Goal: Task Accomplishment & Management: Use online tool/utility

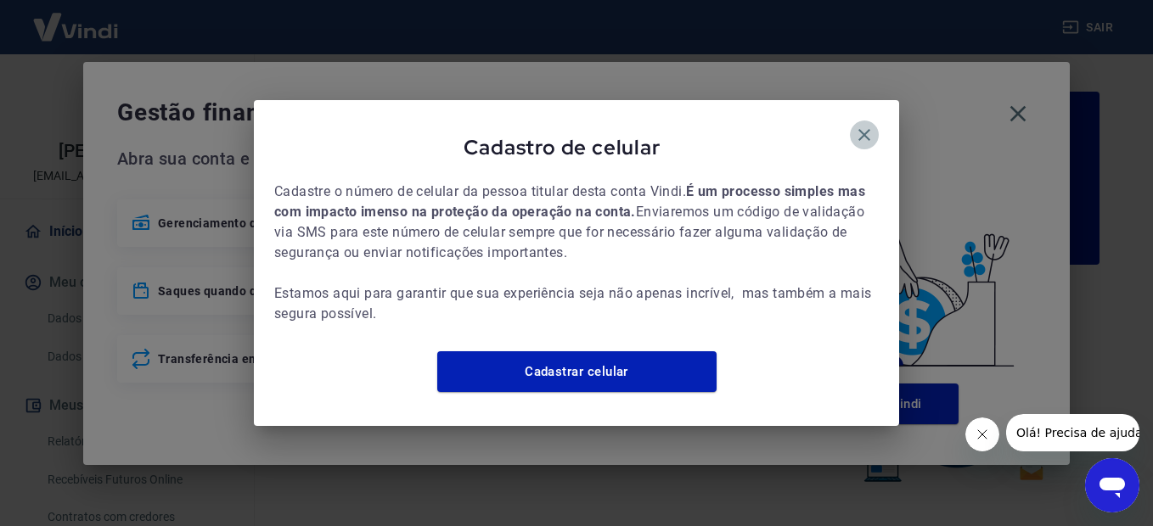
click at [871, 127] on icon "button" at bounding box center [864, 135] width 20 height 20
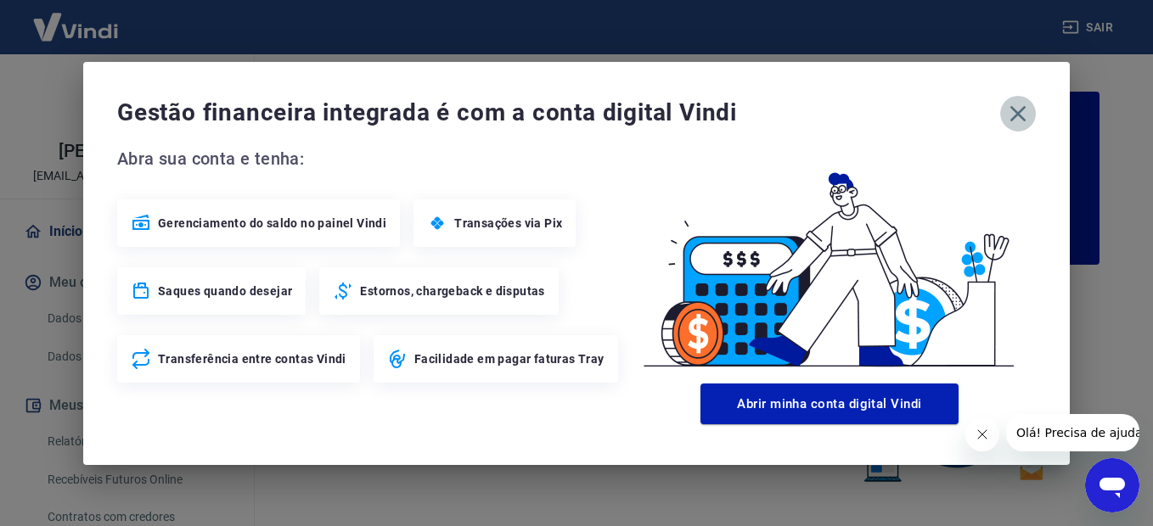
click at [1018, 117] on icon "button" at bounding box center [1018, 113] width 27 height 27
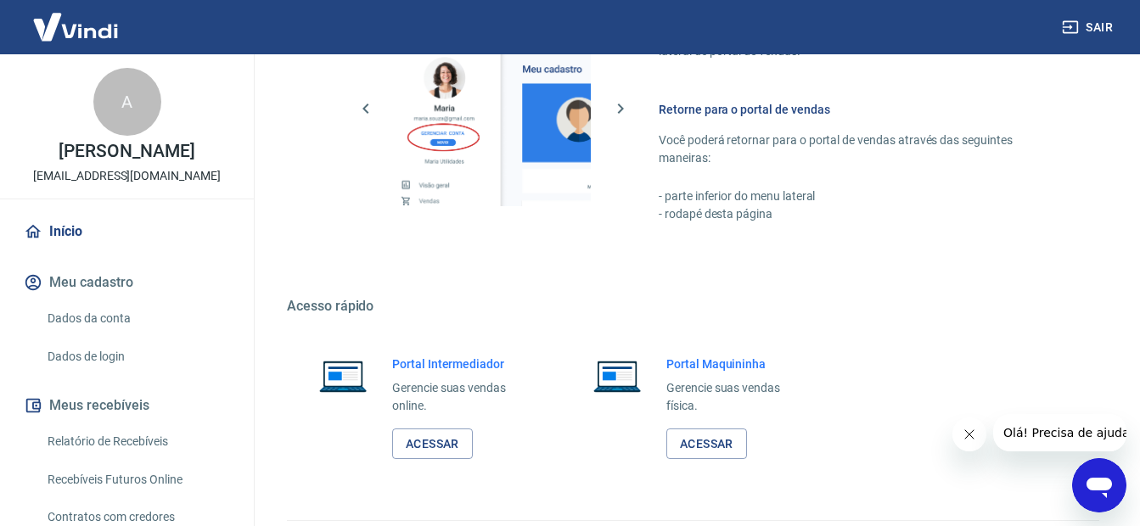
scroll to position [1043, 0]
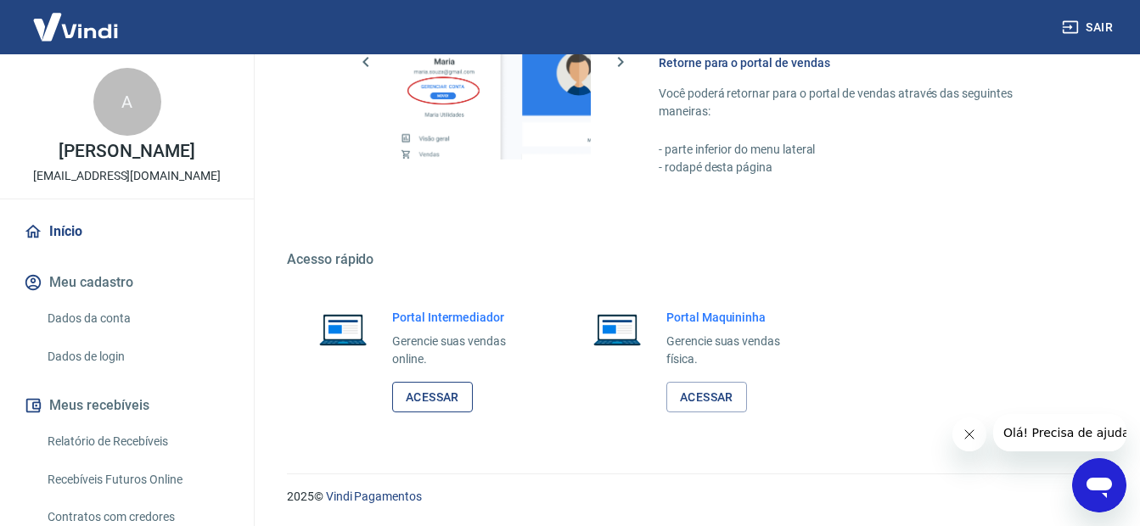
click at [429, 402] on link "Acessar" at bounding box center [432, 397] width 81 height 31
click at [1101, 29] on button "Sair" at bounding box center [1089, 27] width 61 height 31
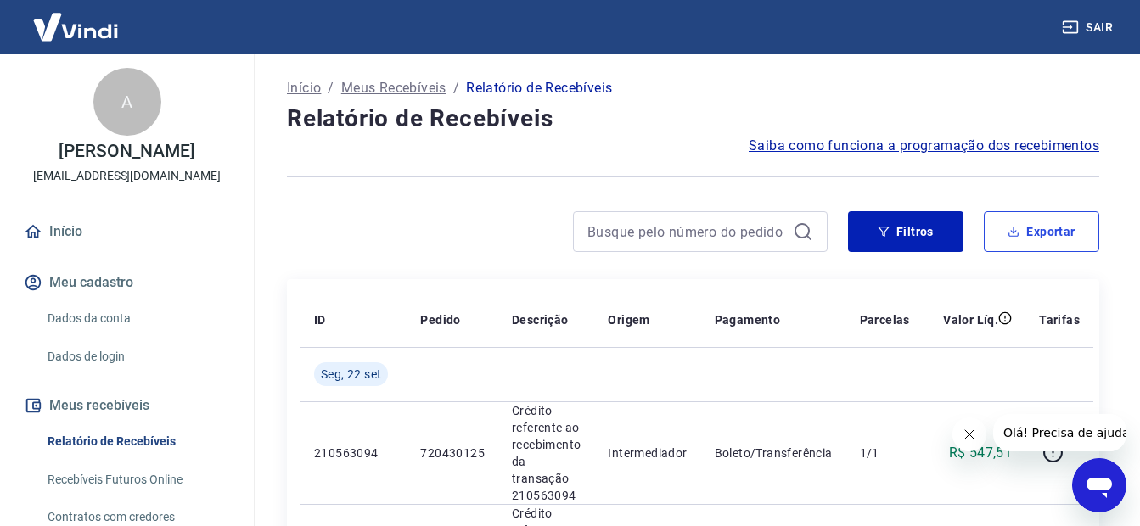
click at [1066, 227] on button "Exportar" at bounding box center [1041, 231] width 115 height 41
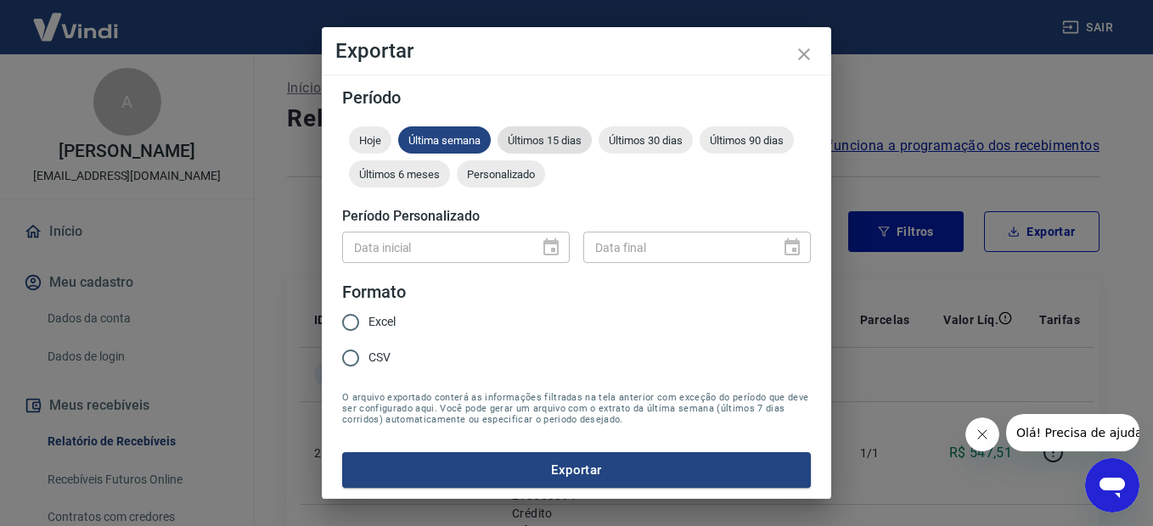
click at [529, 138] on span "Últimos 15 dias" at bounding box center [545, 140] width 94 height 13
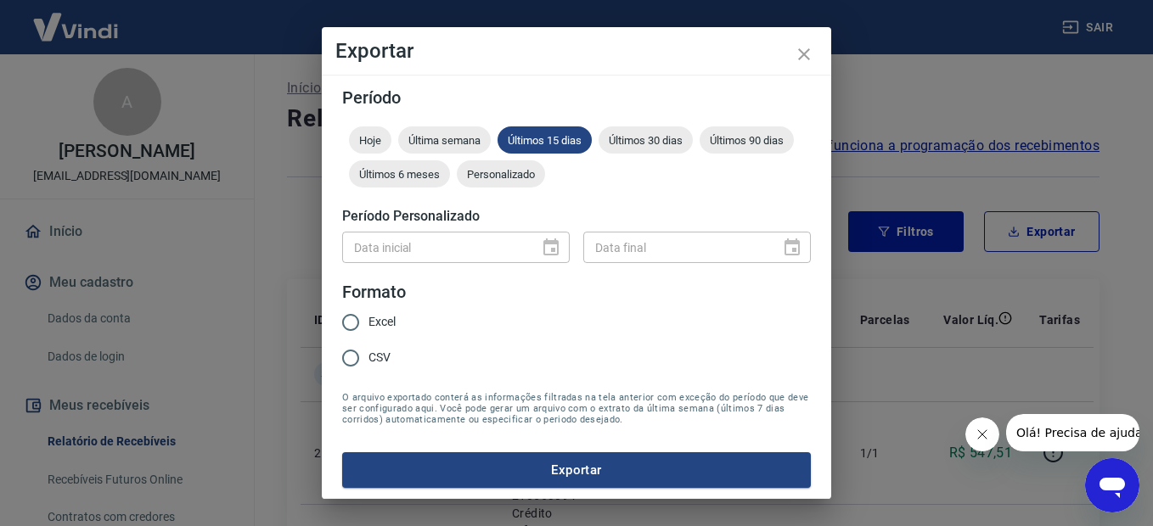
click at [351, 357] on input "CSV" at bounding box center [351, 359] width 36 height 36
radio input "true"
click at [572, 473] on button "Exportar" at bounding box center [576, 471] width 469 height 36
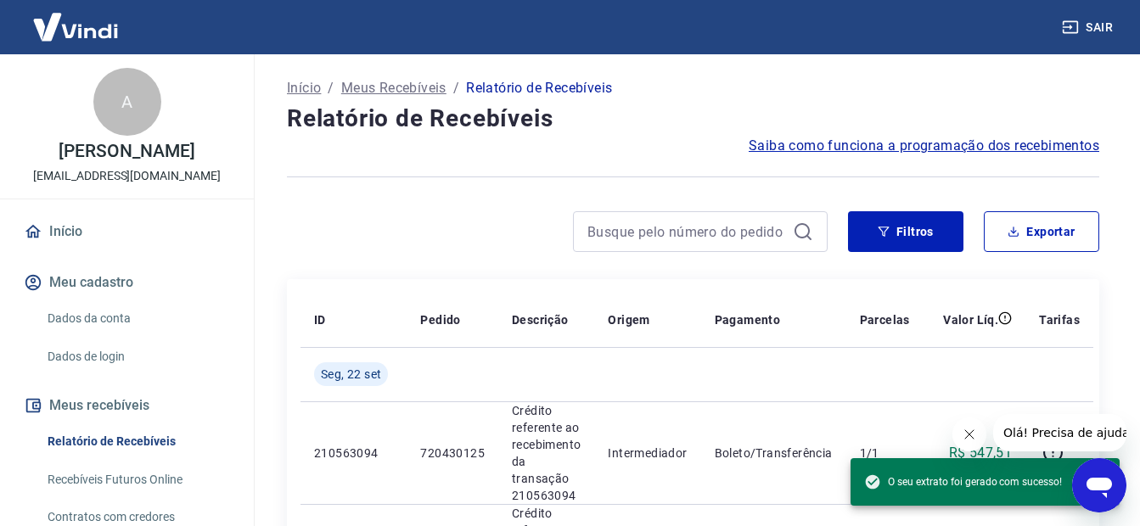
drag, startPoint x: 326, startPoint y: 239, endPoint x: 348, endPoint y: 212, distance: 35.0
click at [327, 241] on div at bounding box center [557, 231] width 541 height 41
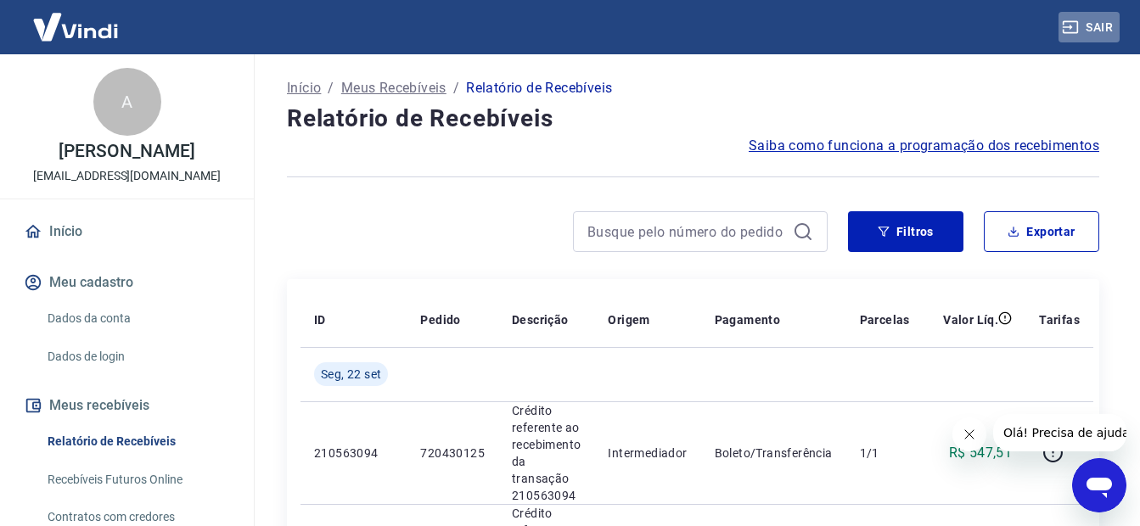
click at [1108, 24] on button "Sair" at bounding box center [1089, 27] width 61 height 31
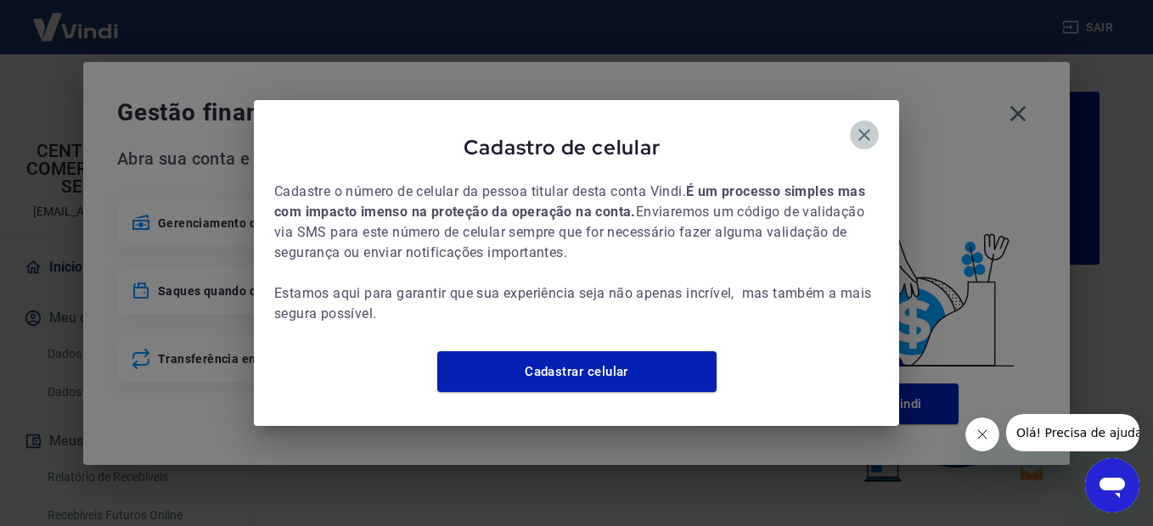
click at [864, 129] on icon "button" at bounding box center [864, 135] width 12 height 12
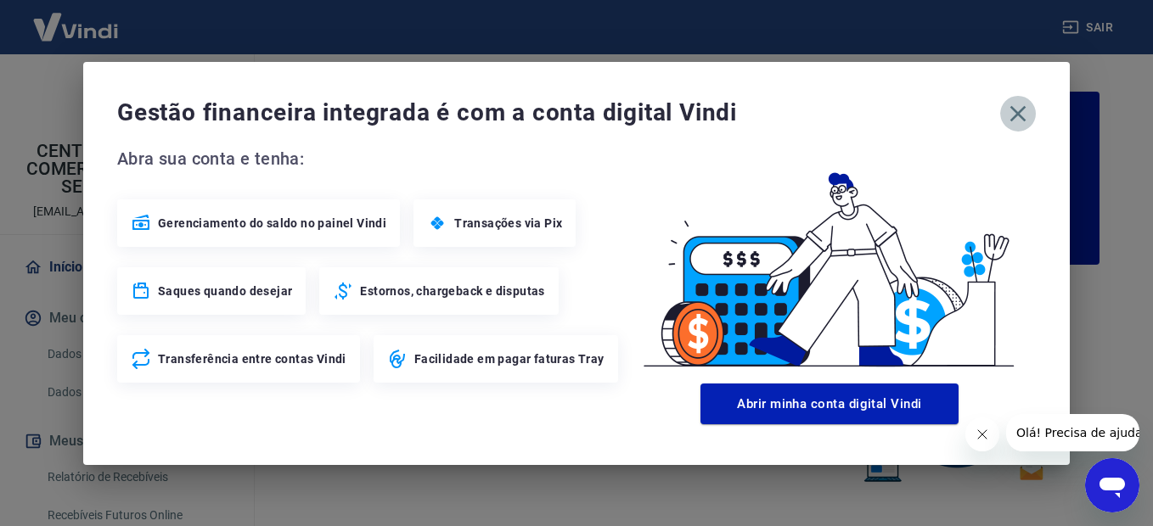
click at [1024, 112] on icon "button" at bounding box center [1018, 113] width 27 height 27
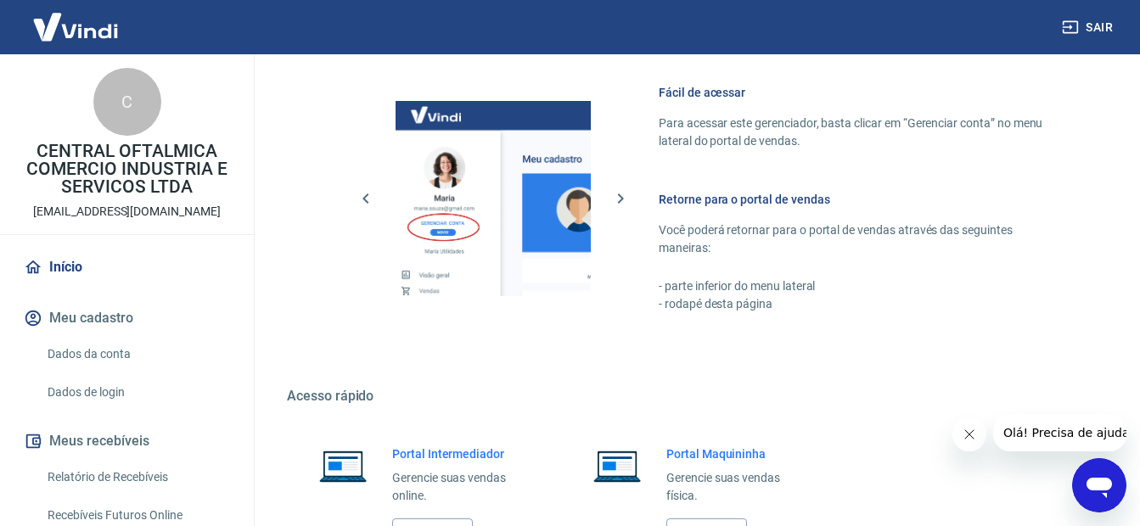
scroll to position [1043, 0]
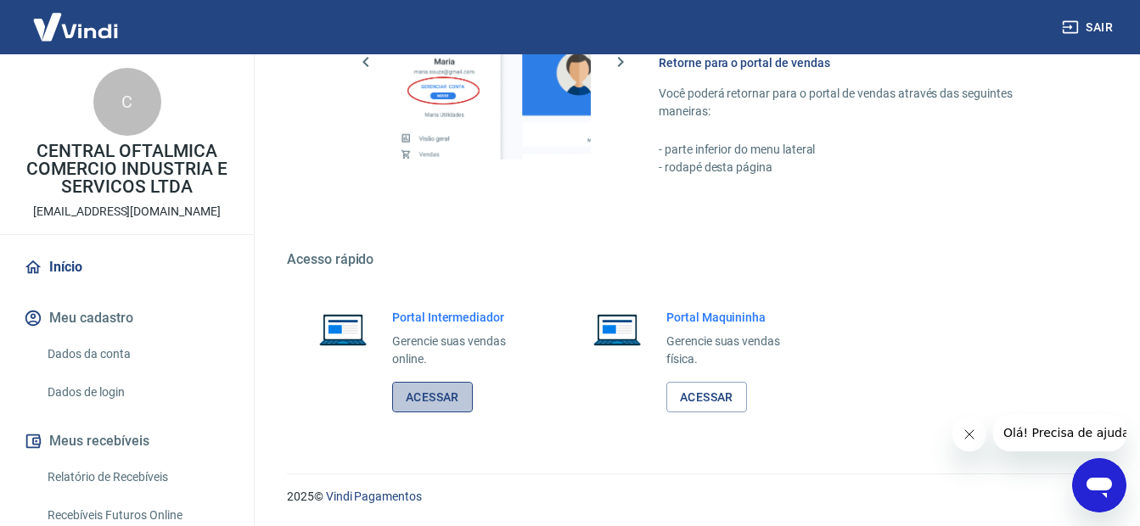
click at [425, 397] on link "Acessar" at bounding box center [432, 397] width 81 height 31
click at [954, 185] on div "Fácil de acessar Para acessar este gerenciador, basta clicar em “Gerenciar cont…" at bounding box center [693, 59] width 813 height 318
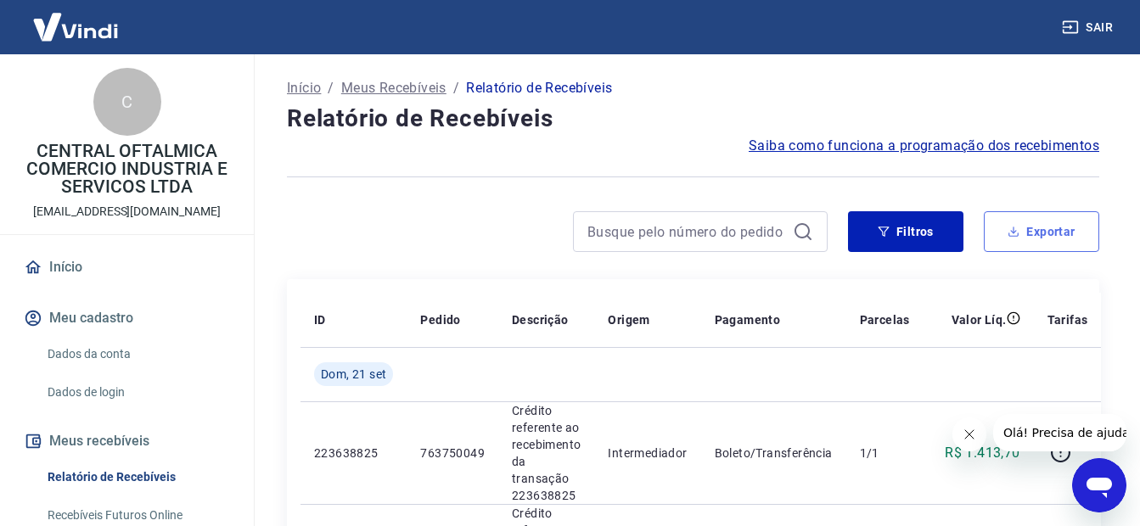
click at [1070, 233] on button "Exportar" at bounding box center [1041, 231] width 115 height 41
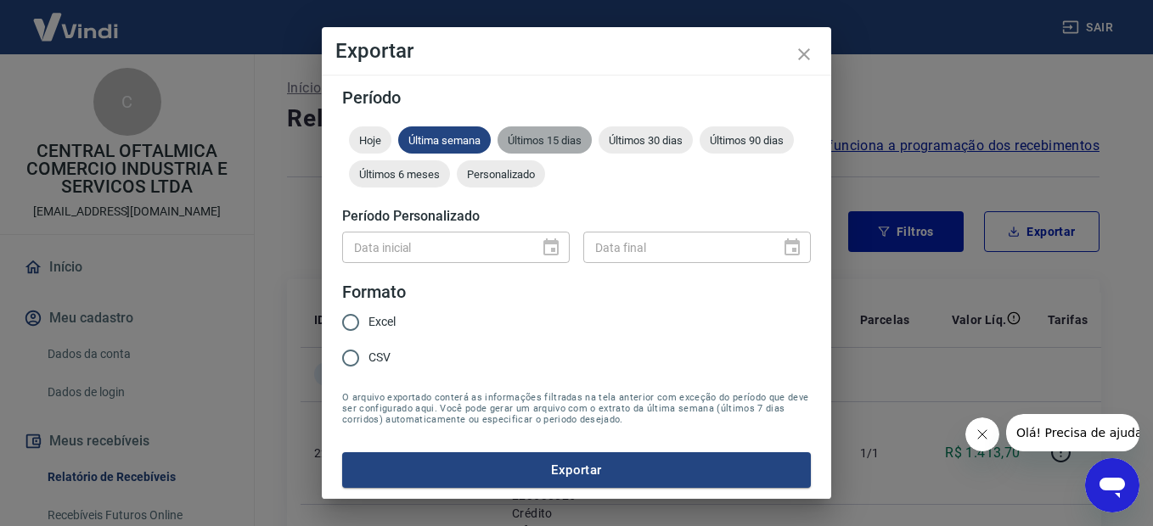
click at [551, 140] on span "Últimos 15 dias" at bounding box center [545, 140] width 94 height 13
click at [347, 358] on input "CSV" at bounding box center [351, 359] width 36 height 36
radio input "true"
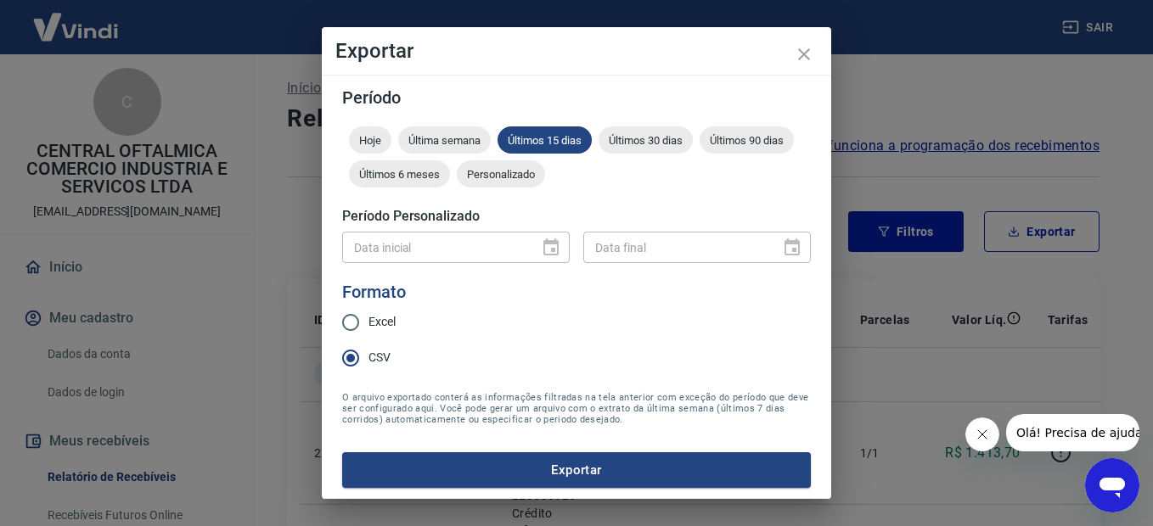
click at [573, 468] on button "Exportar" at bounding box center [576, 471] width 469 height 36
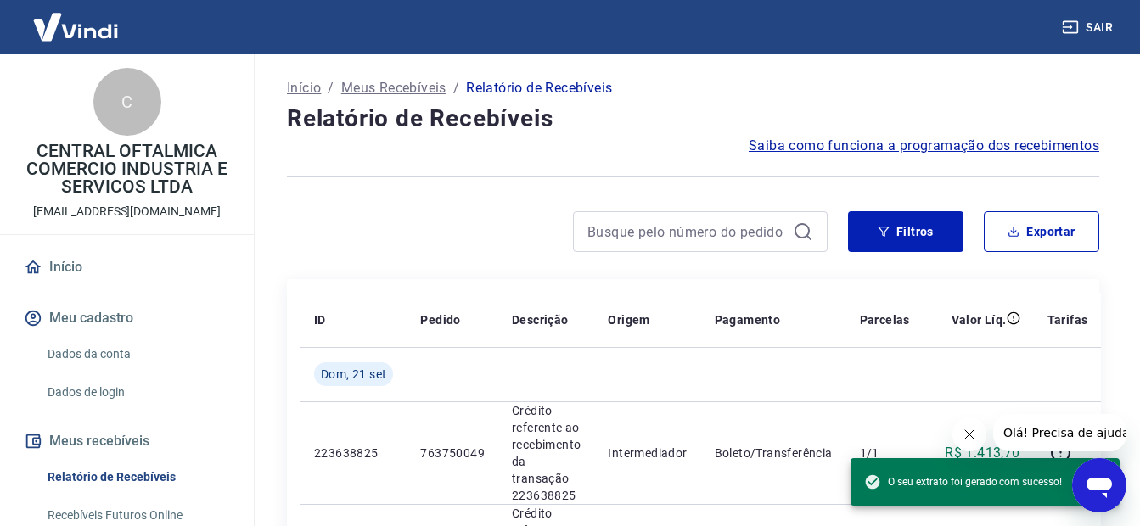
drag, startPoint x: 345, startPoint y: 221, endPoint x: 522, endPoint y: 164, distance: 186.4
click at [345, 221] on div at bounding box center [557, 231] width 541 height 41
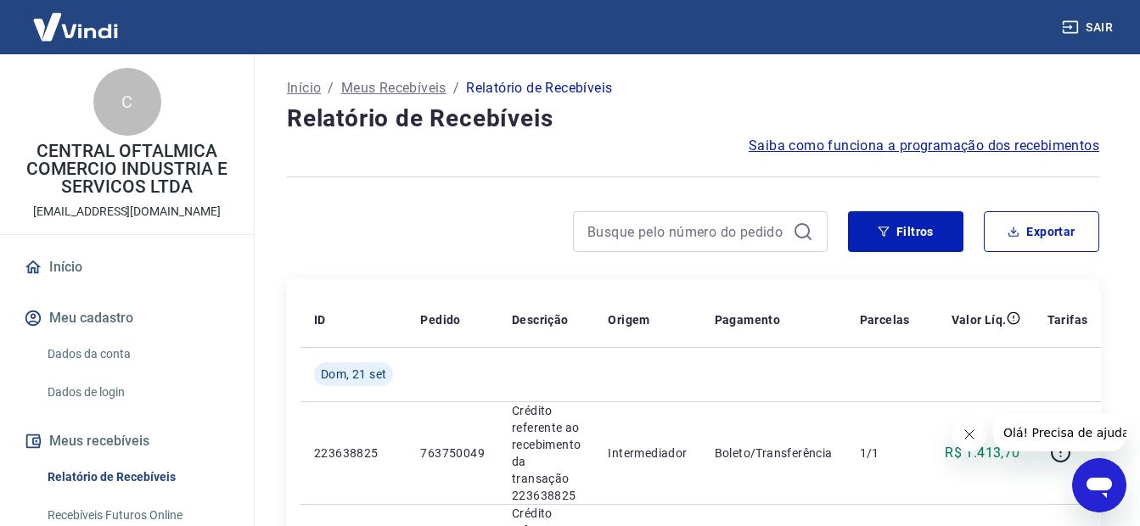
click at [1107, 29] on button "Sair" at bounding box center [1089, 27] width 61 height 31
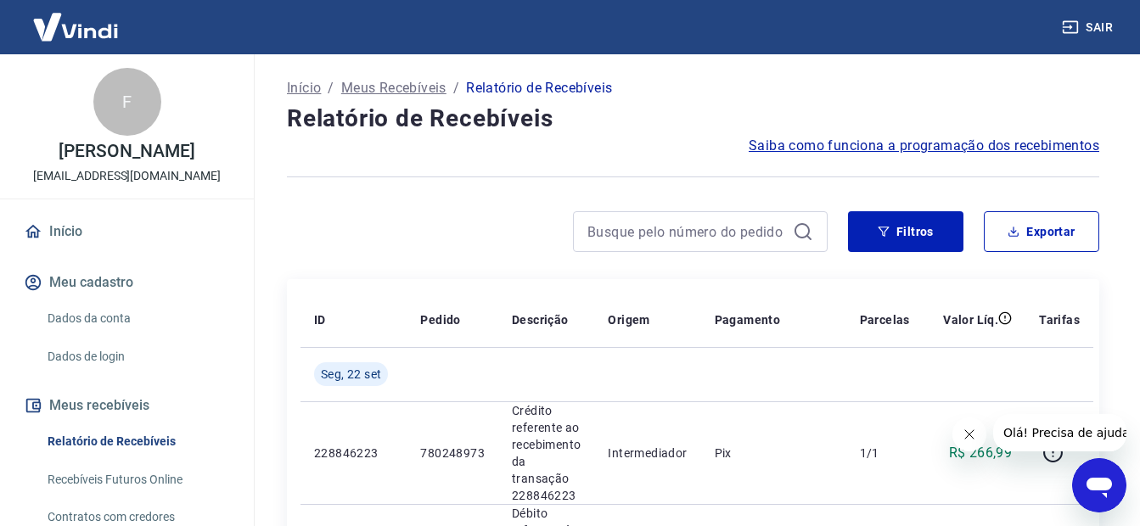
click at [451, 228] on div at bounding box center [557, 231] width 541 height 41
click at [1054, 231] on button "Exportar" at bounding box center [1041, 231] width 115 height 41
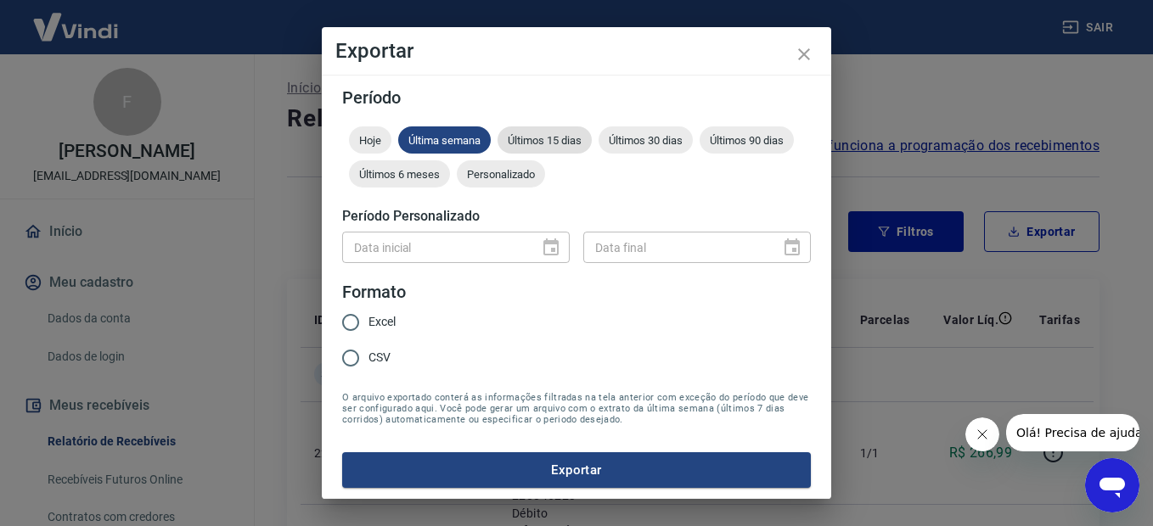
click at [554, 140] on span "Últimos 15 dias" at bounding box center [545, 140] width 94 height 13
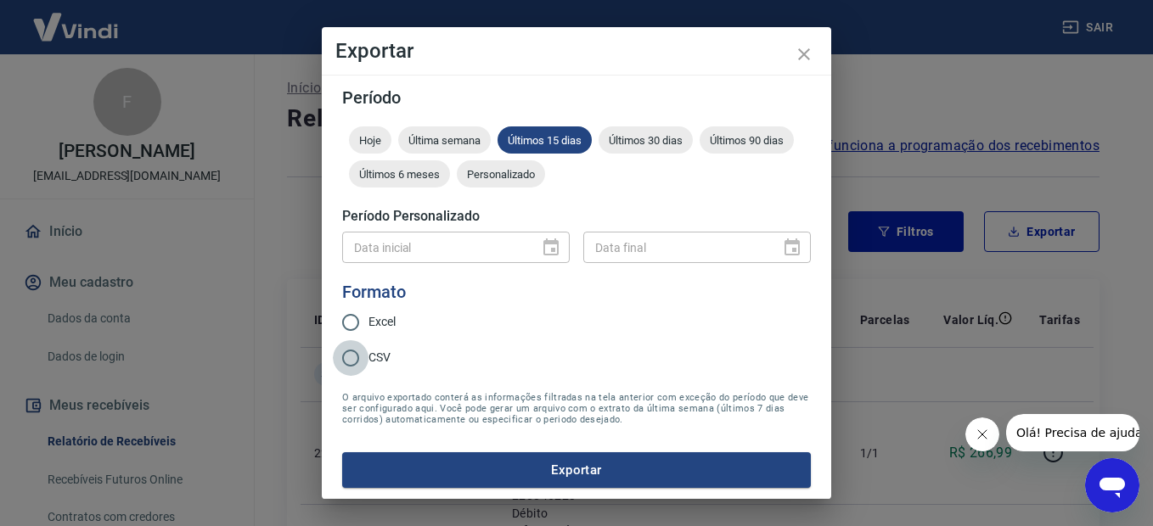
click at [354, 357] on input "CSV" at bounding box center [351, 359] width 36 height 36
radio input "true"
click at [574, 476] on button "Exportar" at bounding box center [576, 471] width 469 height 36
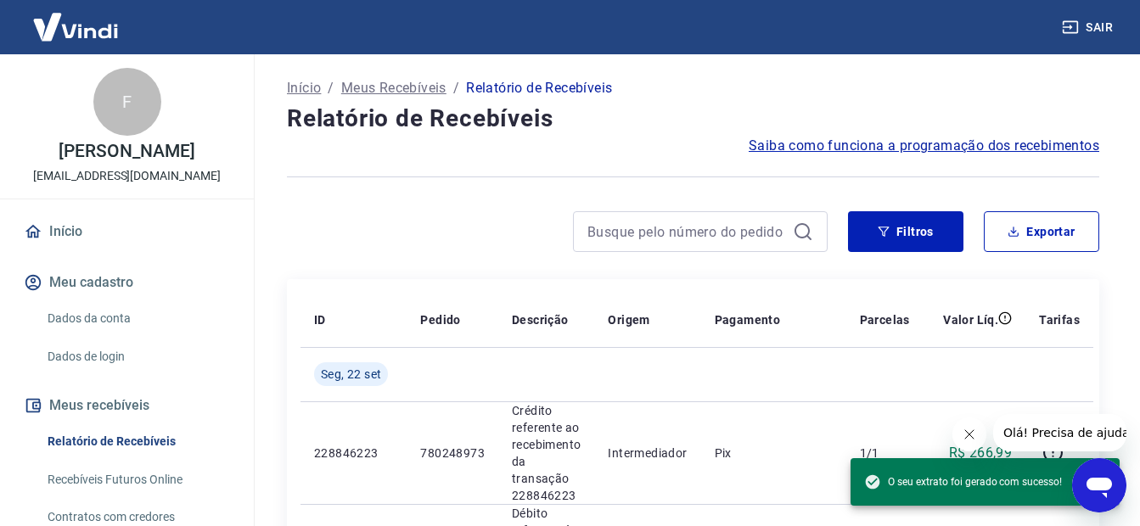
click at [437, 213] on div at bounding box center [557, 231] width 541 height 41
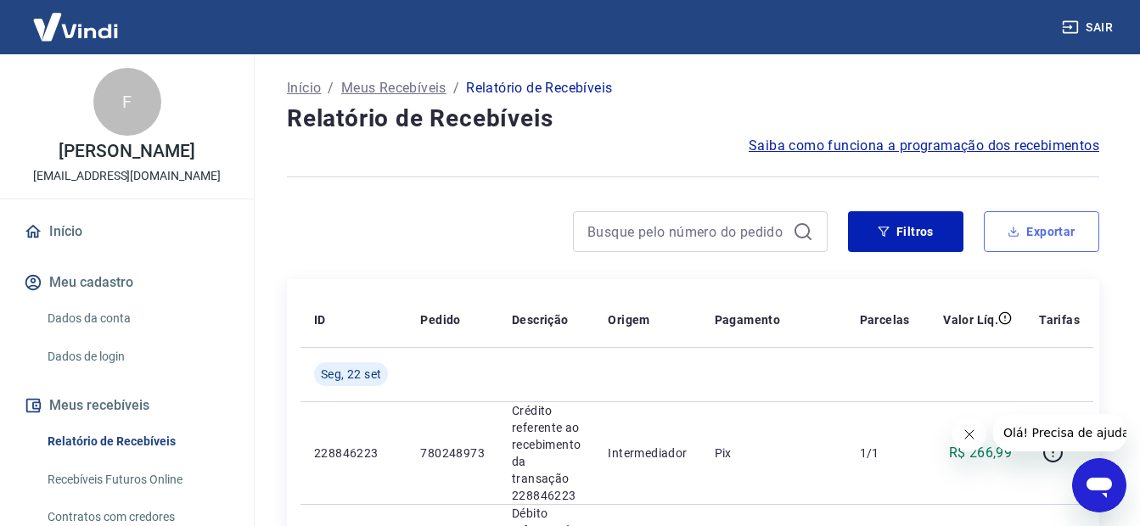
click at [1059, 229] on button "Exportar" at bounding box center [1041, 231] width 115 height 41
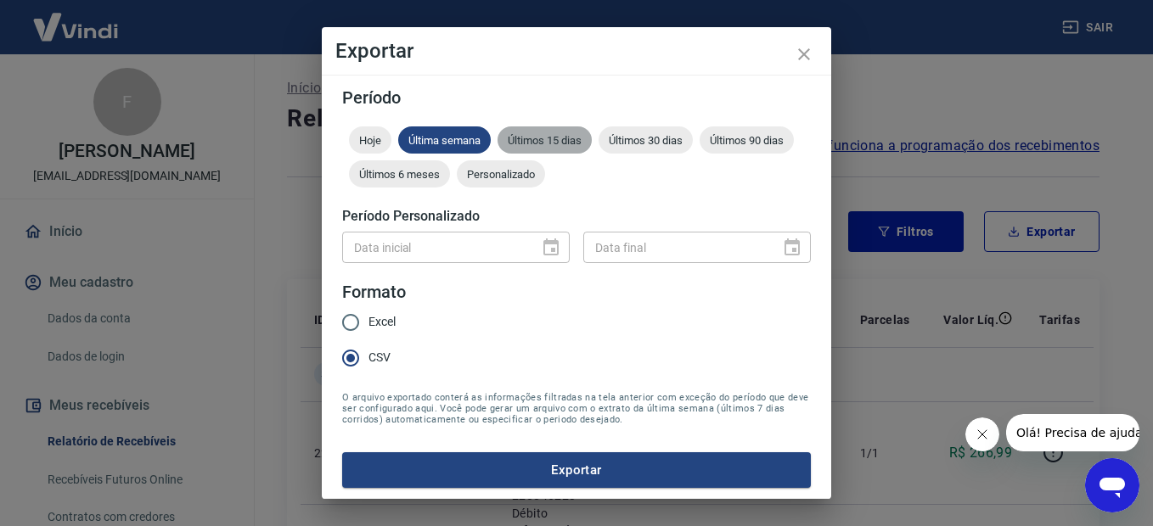
click at [565, 142] on span "Últimos 15 dias" at bounding box center [545, 140] width 94 height 13
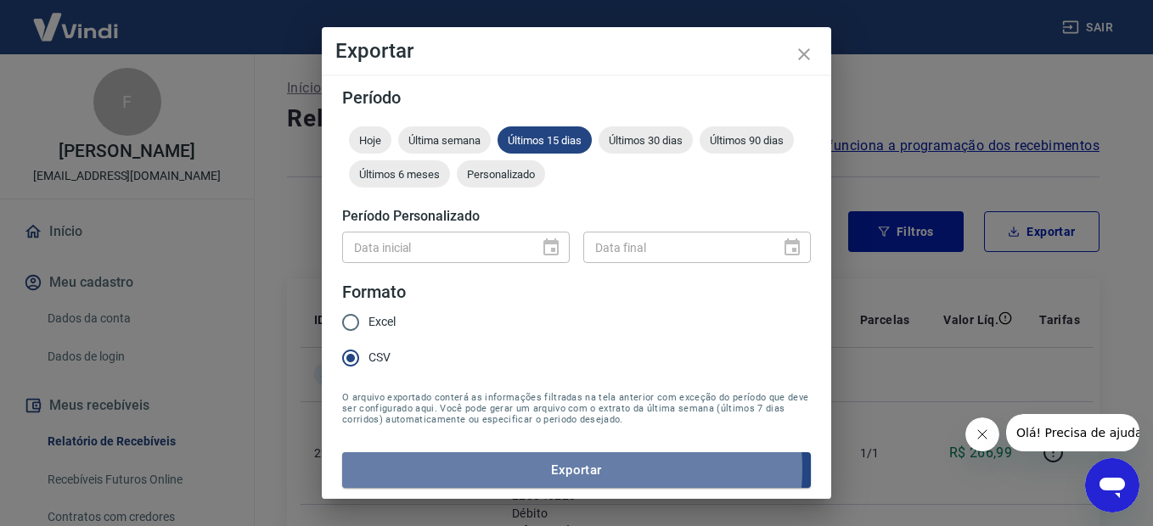
click at [570, 470] on button "Exportar" at bounding box center [576, 471] width 469 height 36
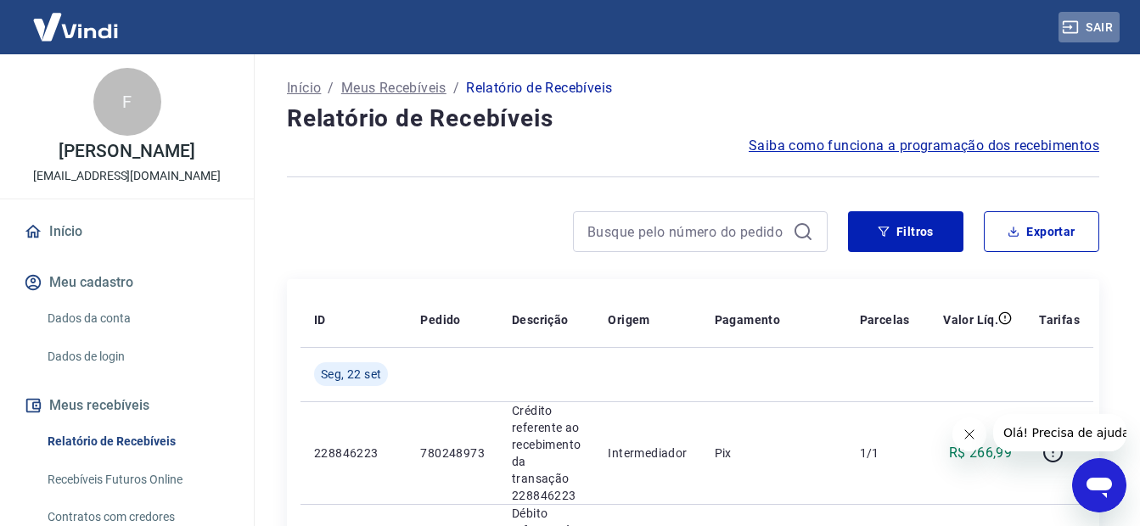
click at [1102, 26] on button "Sair" at bounding box center [1089, 27] width 61 height 31
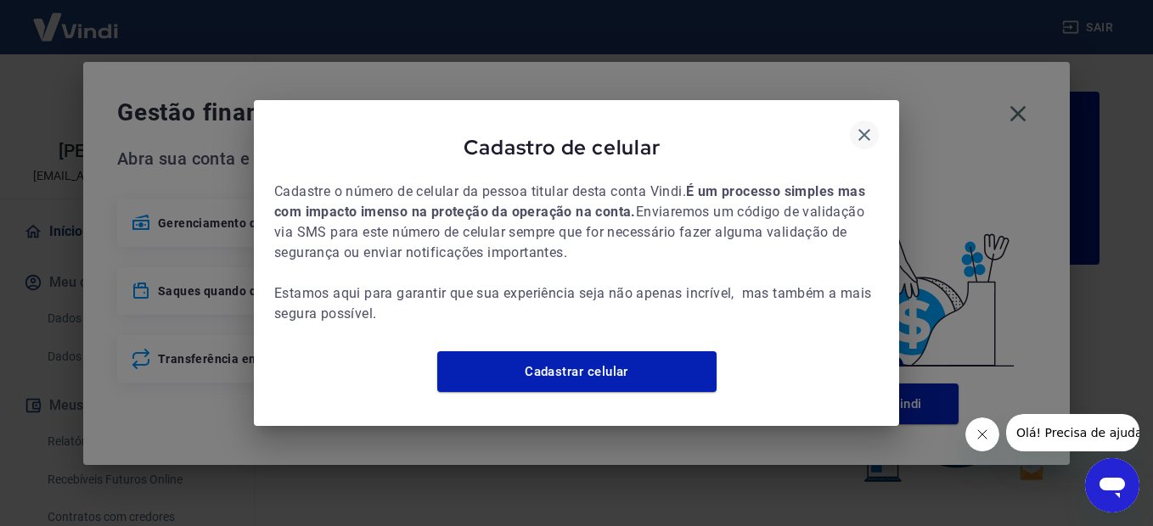
click at [858, 131] on icon "button" at bounding box center [864, 135] width 20 height 20
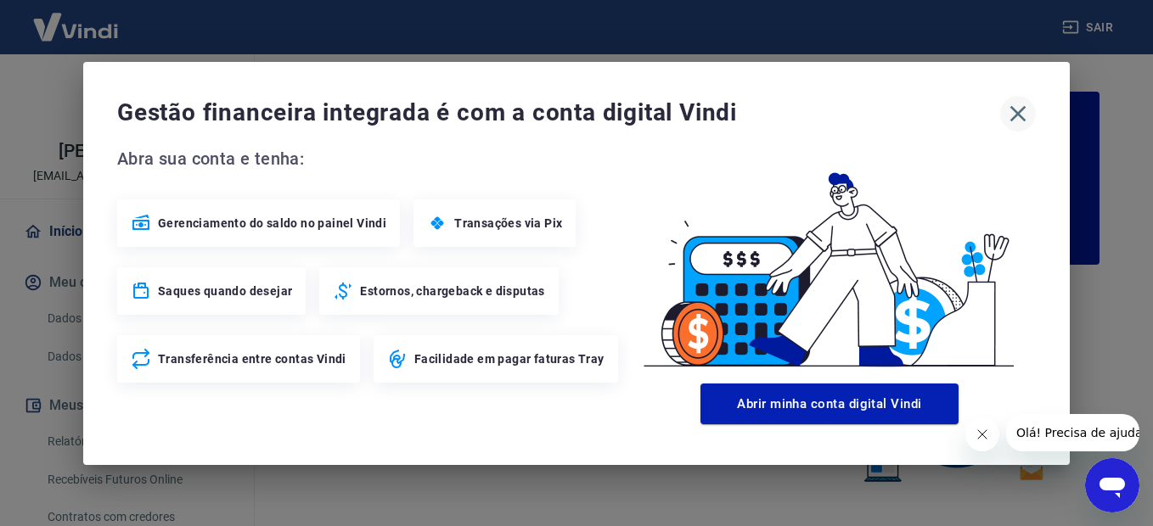
click at [1017, 115] on icon "button" at bounding box center [1018, 113] width 16 height 16
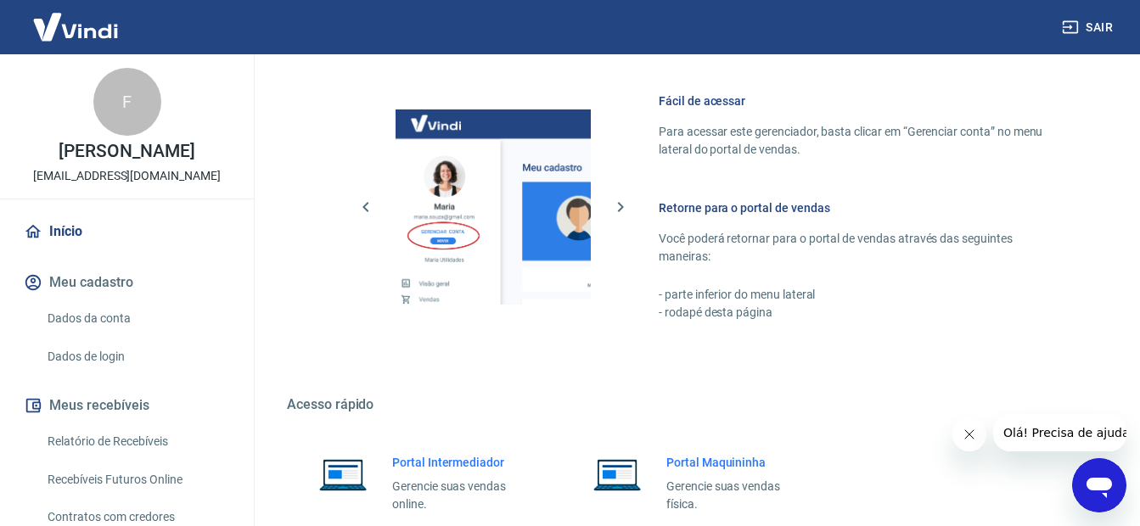
scroll to position [942, 0]
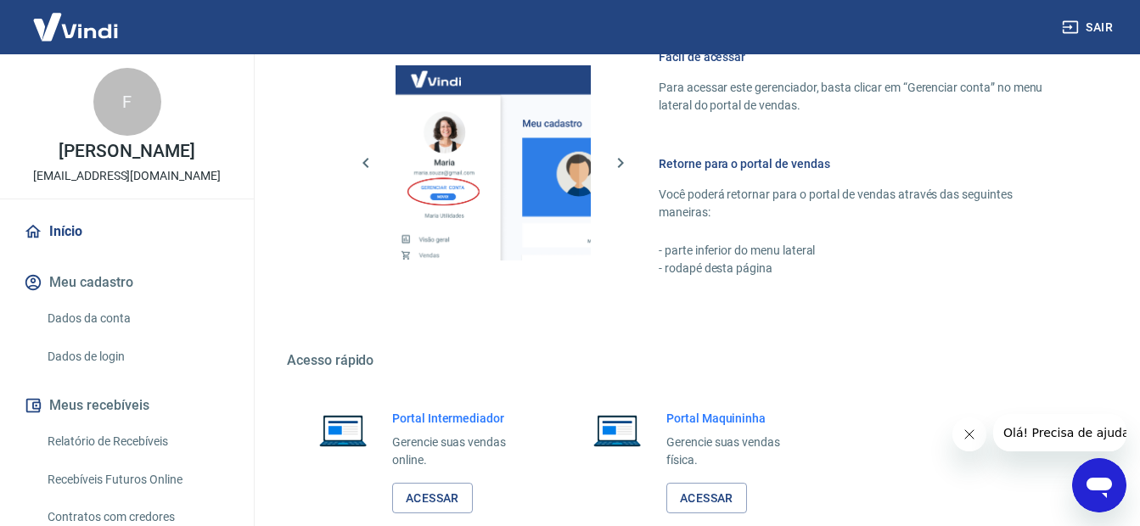
click at [1100, 20] on button "Sair" at bounding box center [1089, 27] width 61 height 31
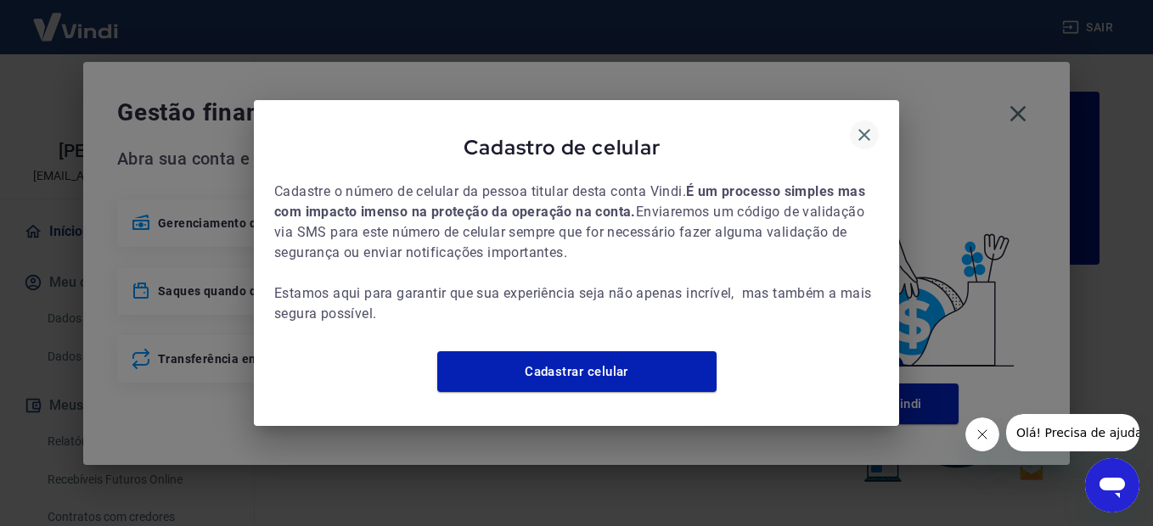
click at [867, 125] on icon "button" at bounding box center [864, 135] width 20 height 20
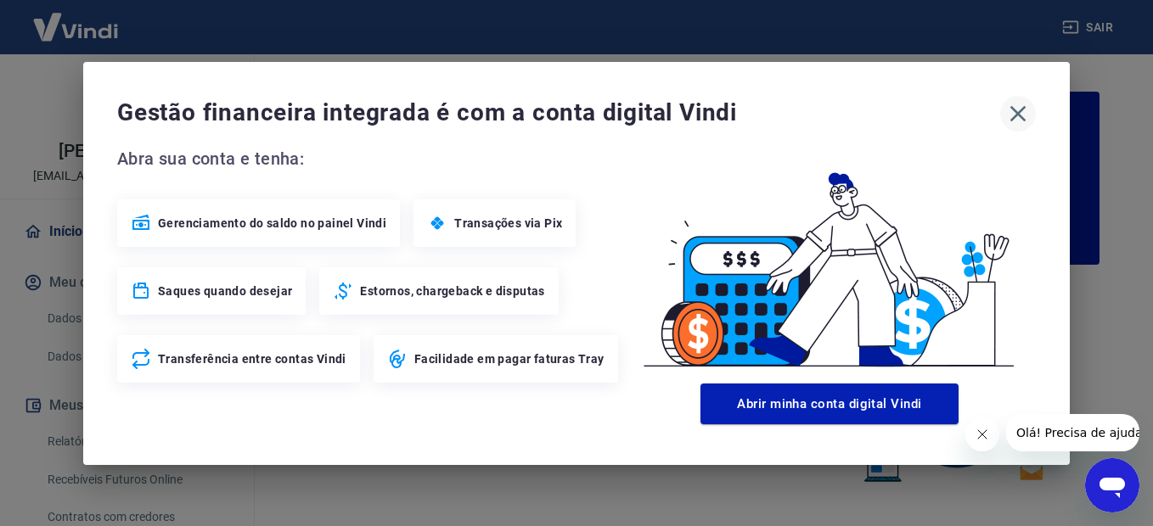
click at [1021, 118] on icon "button" at bounding box center [1018, 113] width 27 height 27
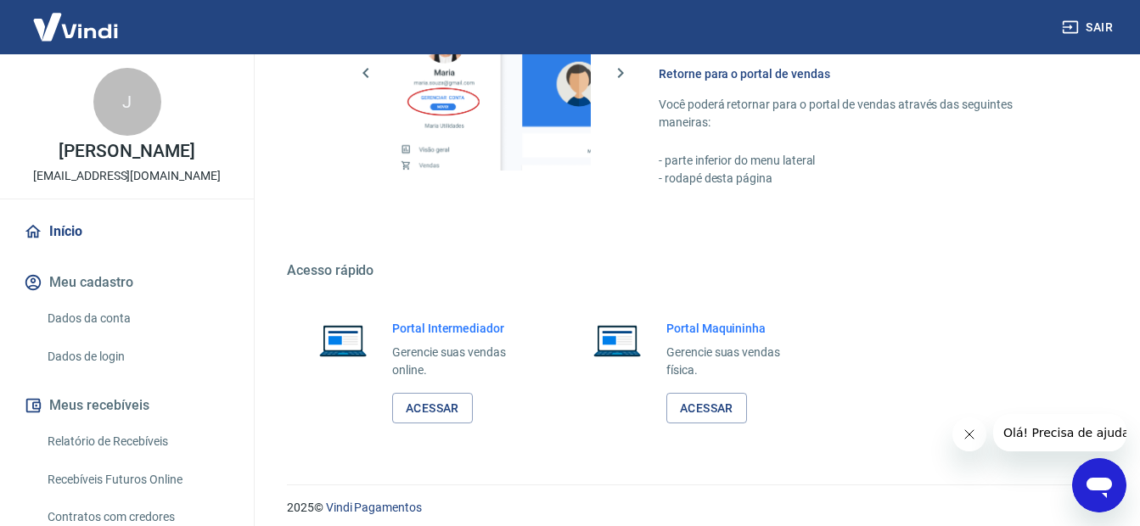
scroll to position [1043, 0]
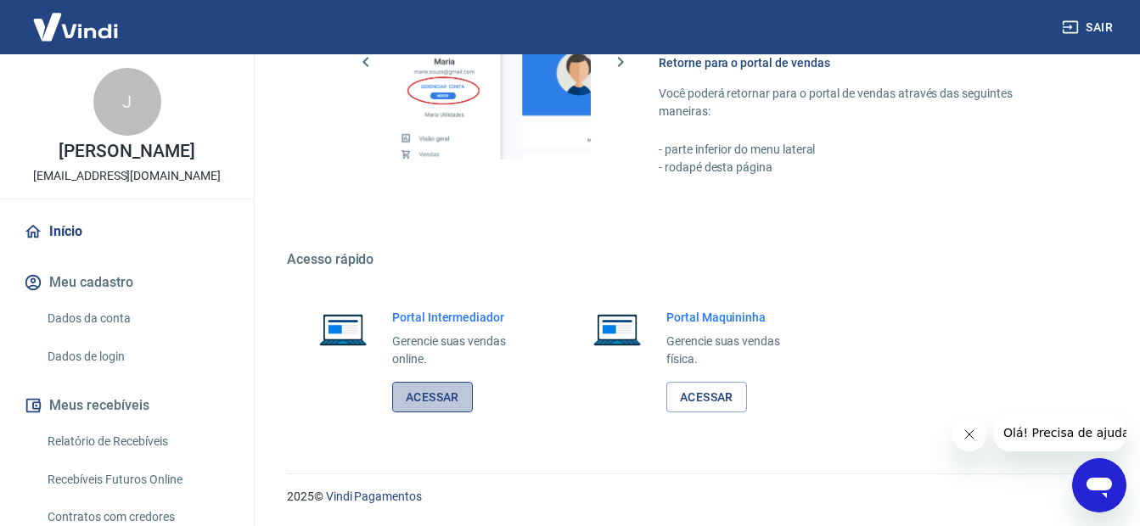
click at [430, 402] on link "Acessar" at bounding box center [432, 397] width 81 height 31
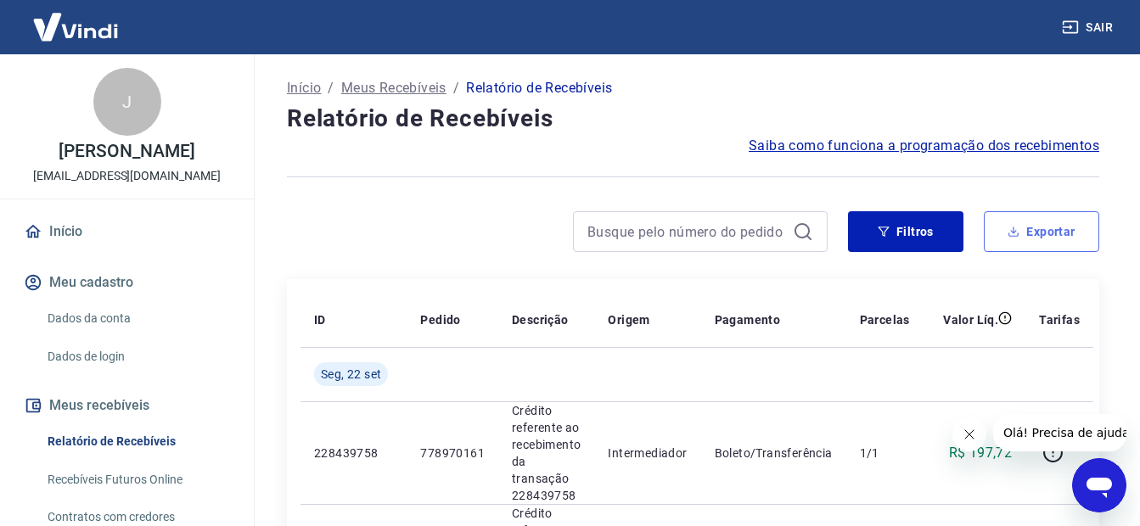
click at [1052, 234] on button "Exportar" at bounding box center [1041, 231] width 115 height 41
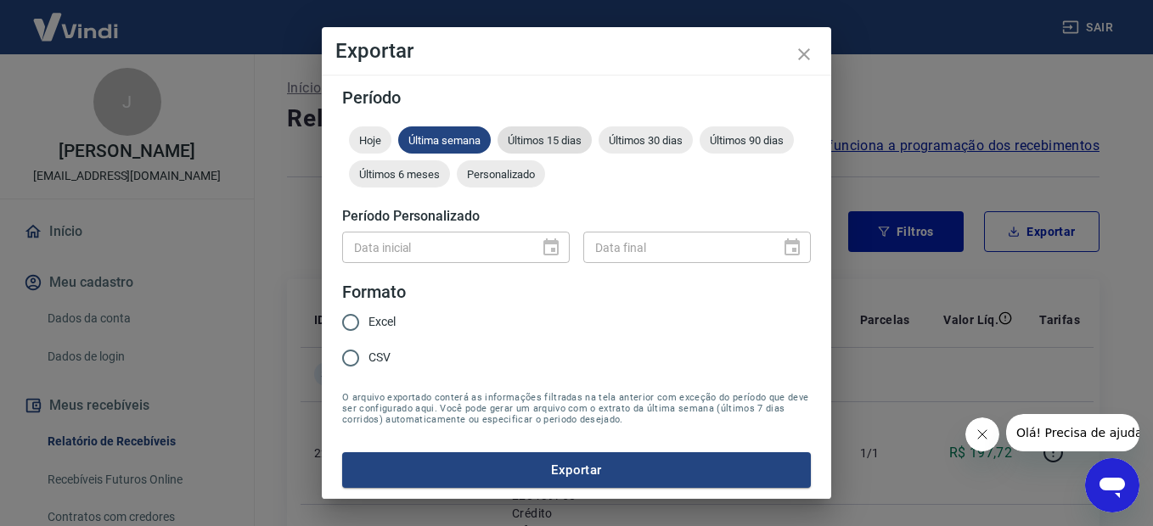
click at [540, 139] on span "Últimos 15 dias" at bounding box center [545, 140] width 94 height 13
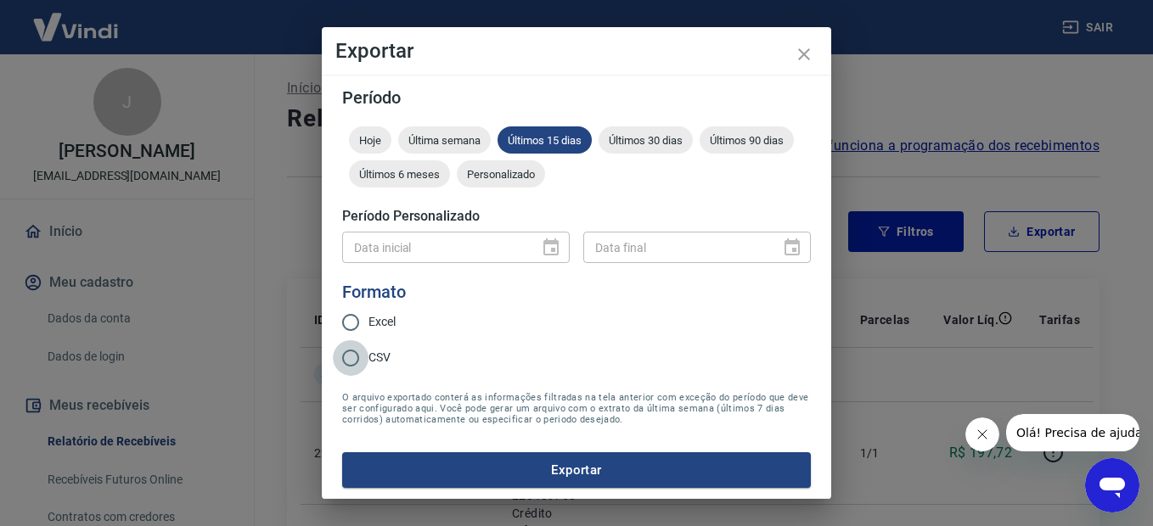
click at [357, 356] on input "CSV" at bounding box center [351, 359] width 36 height 36
radio input "true"
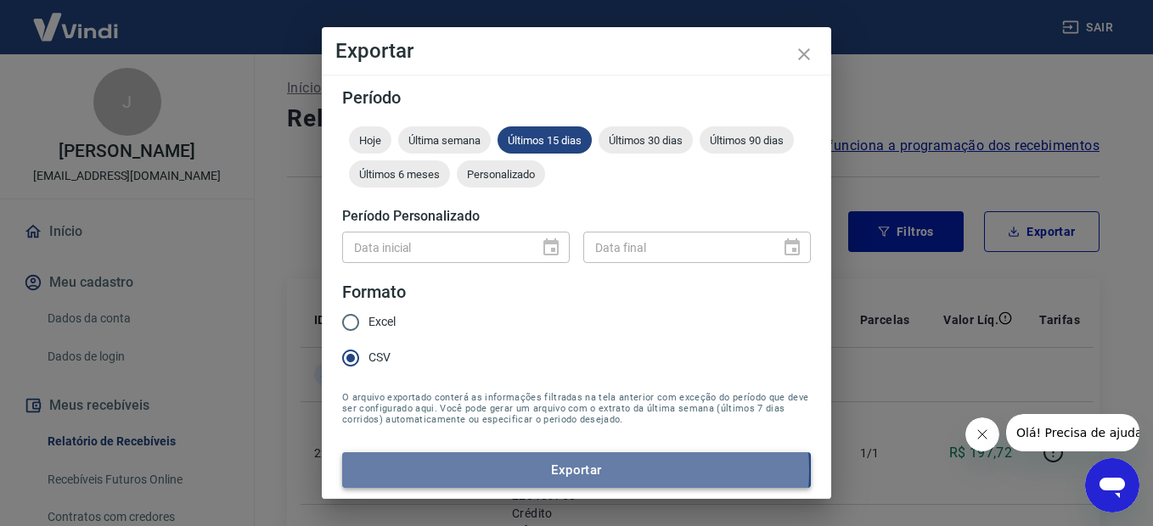
click at [574, 471] on button "Exportar" at bounding box center [576, 471] width 469 height 36
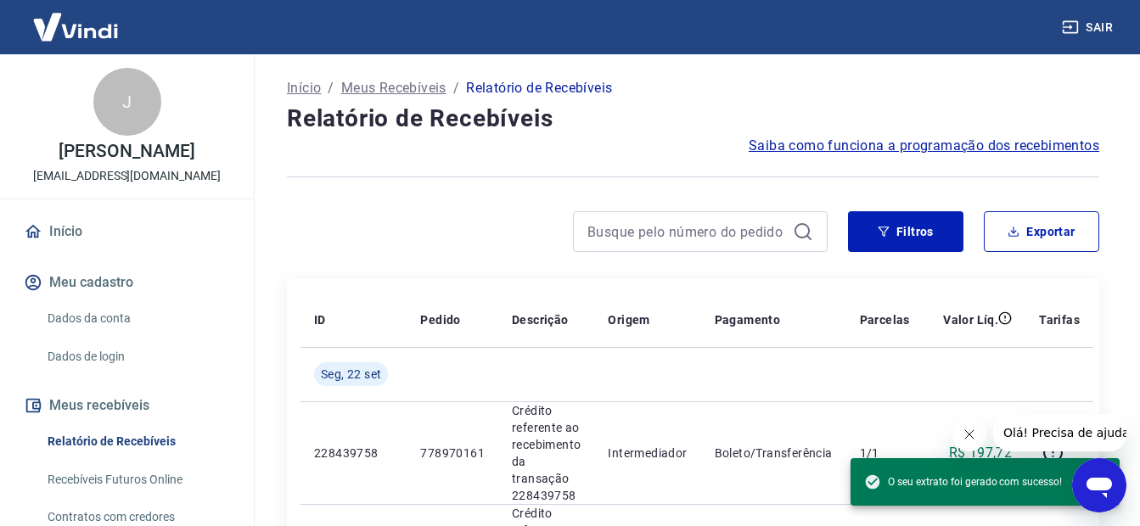
click at [447, 216] on div at bounding box center [557, 231] width 541 height 41
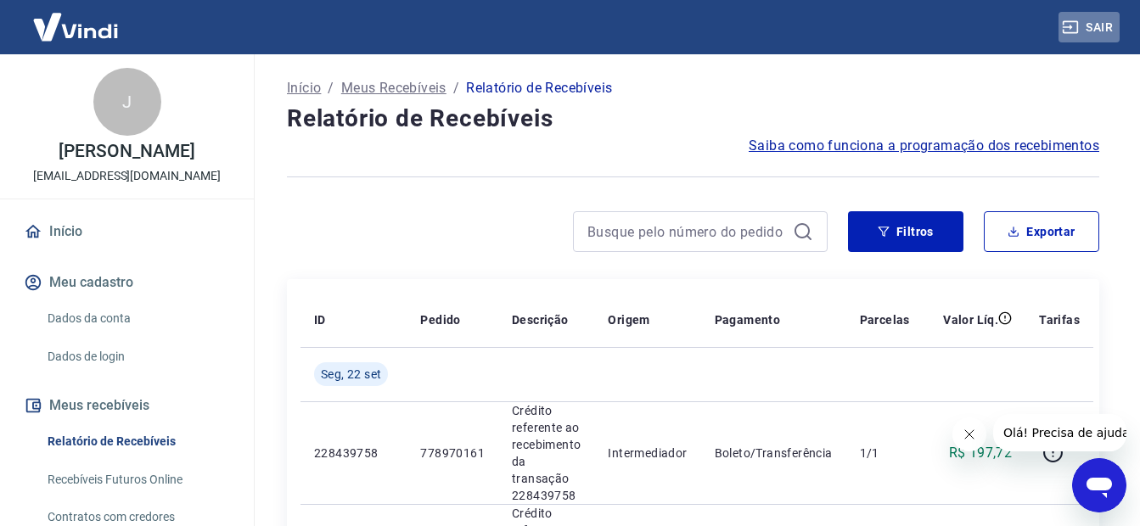
click at [1107, 28] on button "Sair" at bounding box center [1089, 27] width 61 height 31
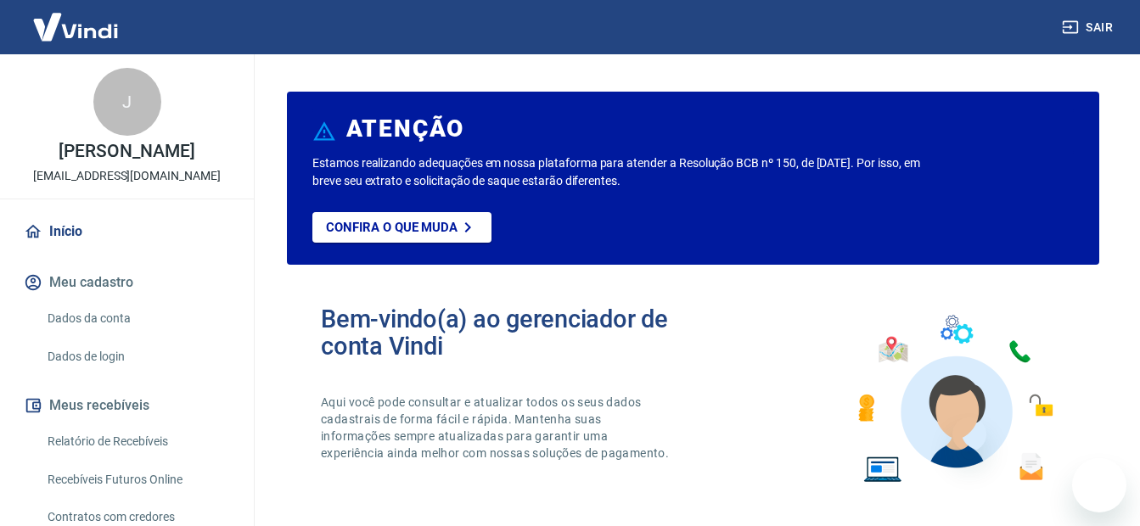
scroll to position [1043, 0]
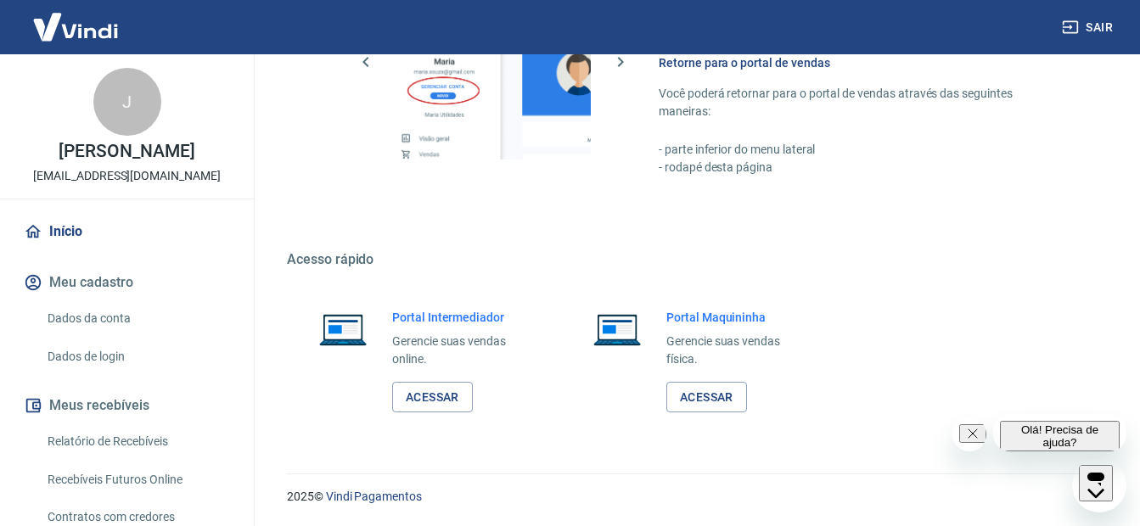
click at [1106, 24] on button "Sair" at bounding box center [1089, 27] width 61 height 31
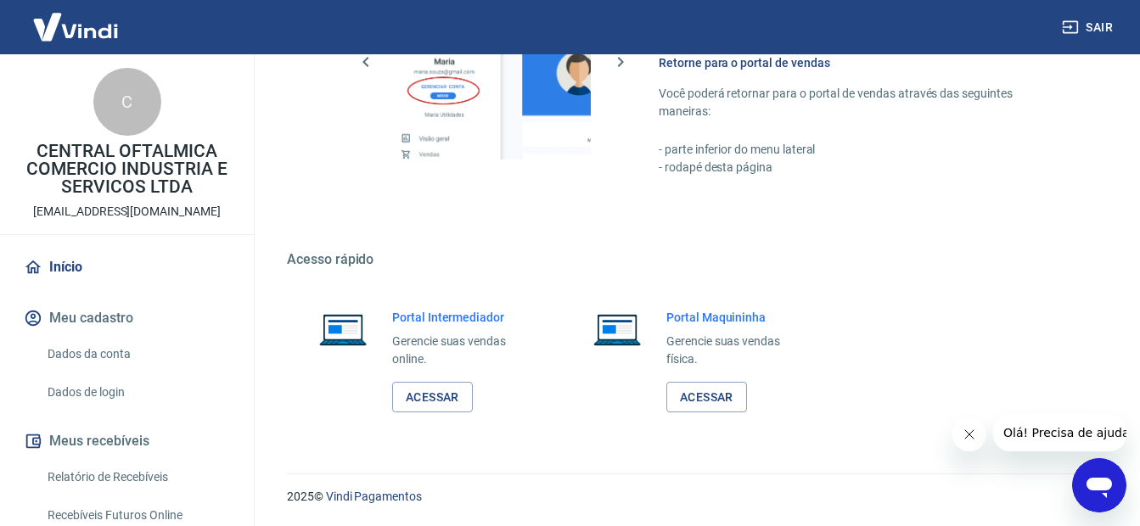
click at [1108, 28] on button "Sair" at bounding box center [1089, 27] width 61 height 31
